Goal: Task Accomplishment & Management: Complete application form

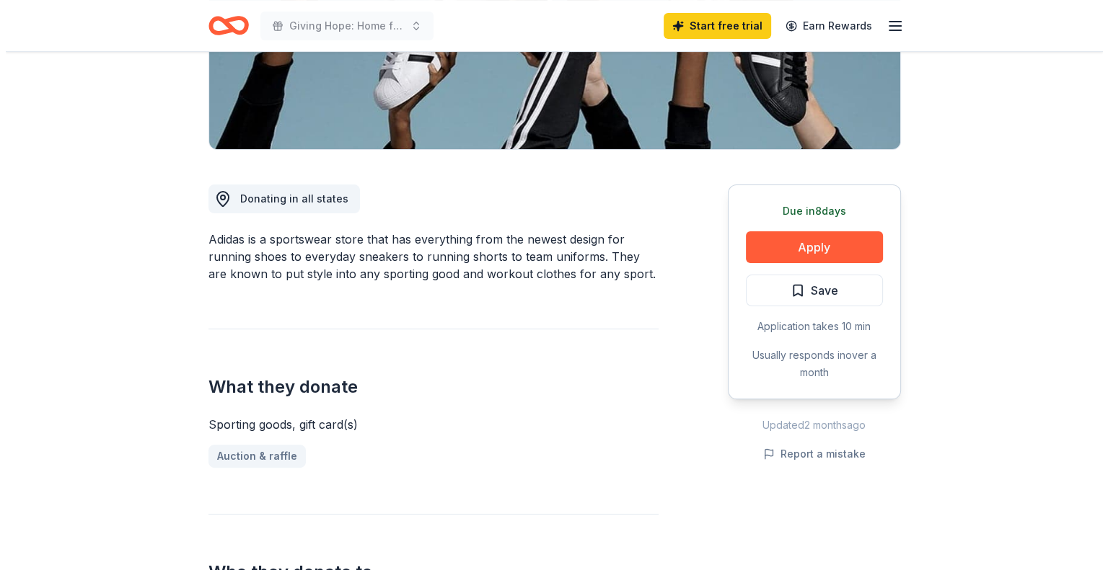
scroll to position [216, 0]
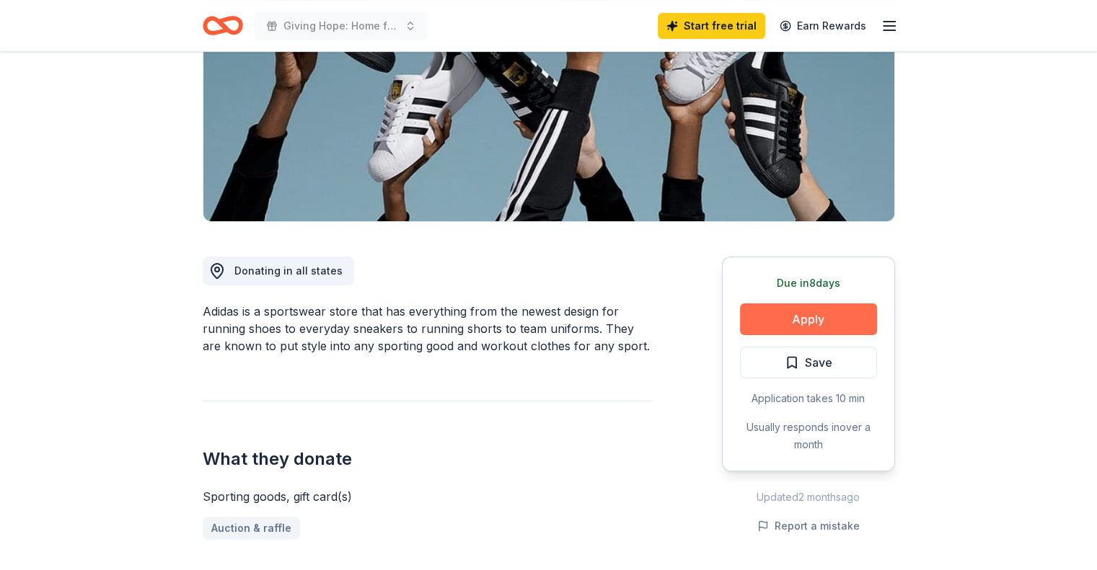
click at [792, 319] on button "Apply" at bounding box center [808, 320] width 137 height 32
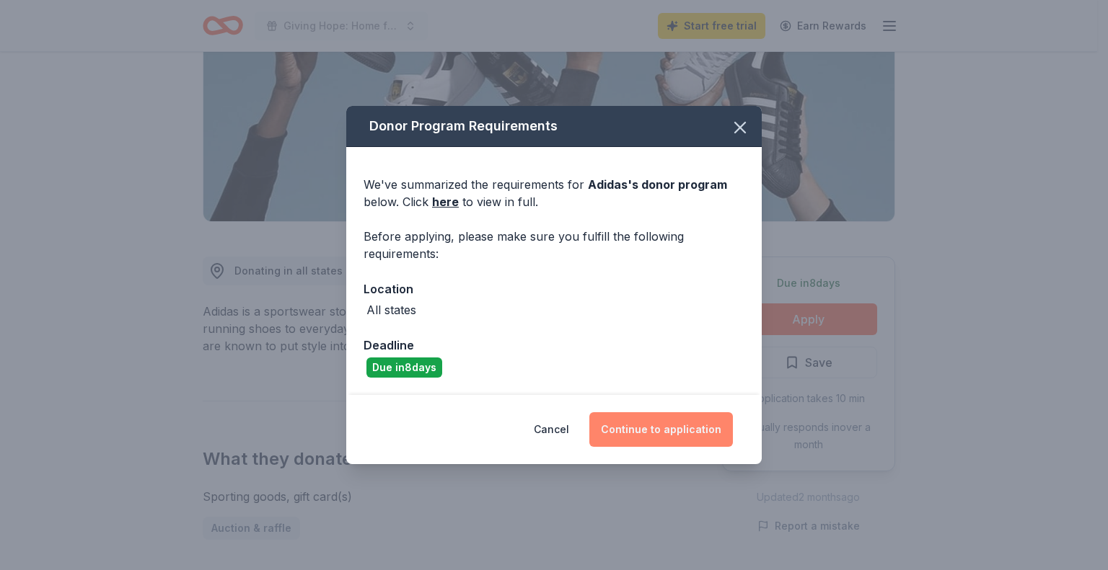
click at [629, 434] on button "Continue to application" at bounding box center [660, 429] width 143 height 35
